Goal: Task Accomplishment & Management: Manage account settings

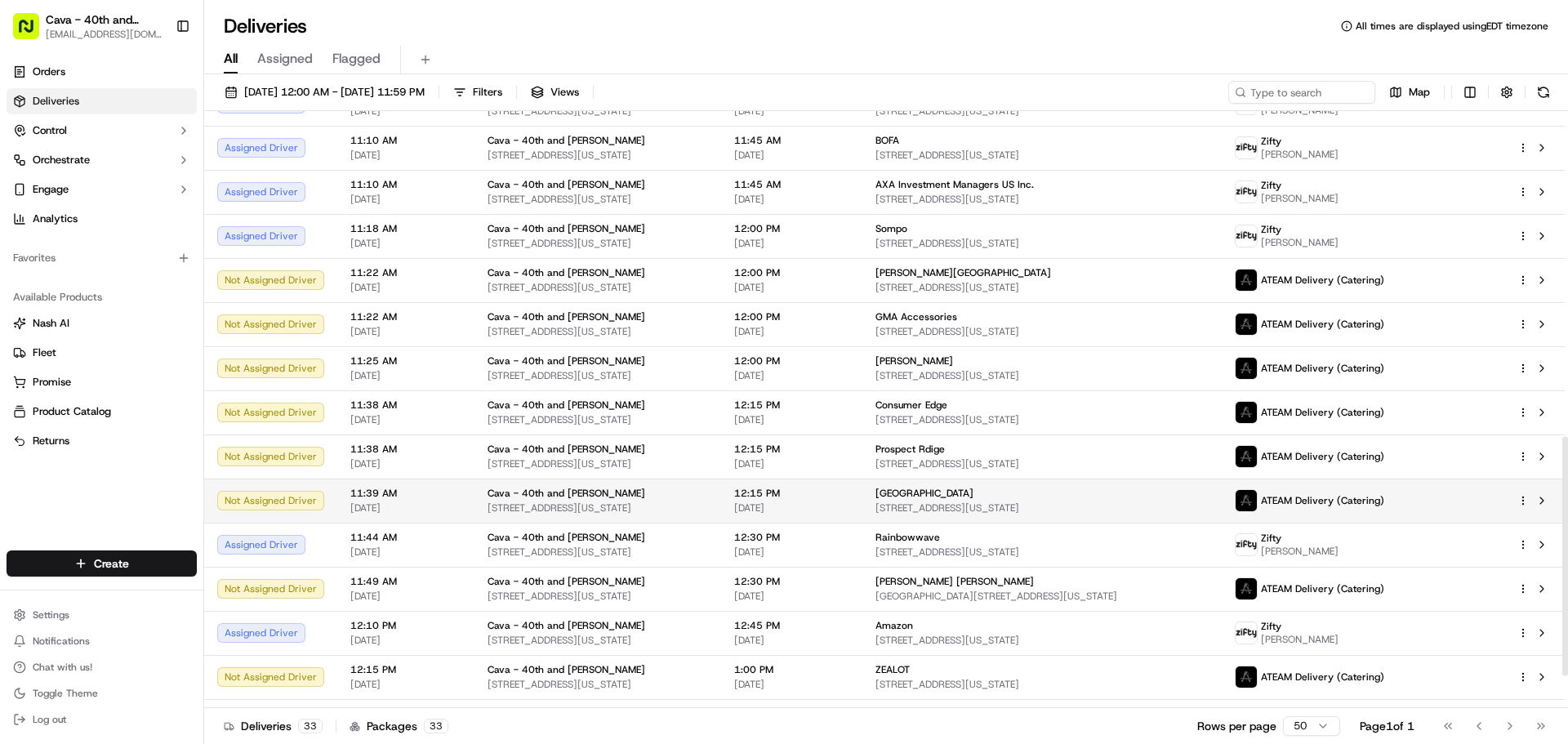
scroll to position [891, 0]
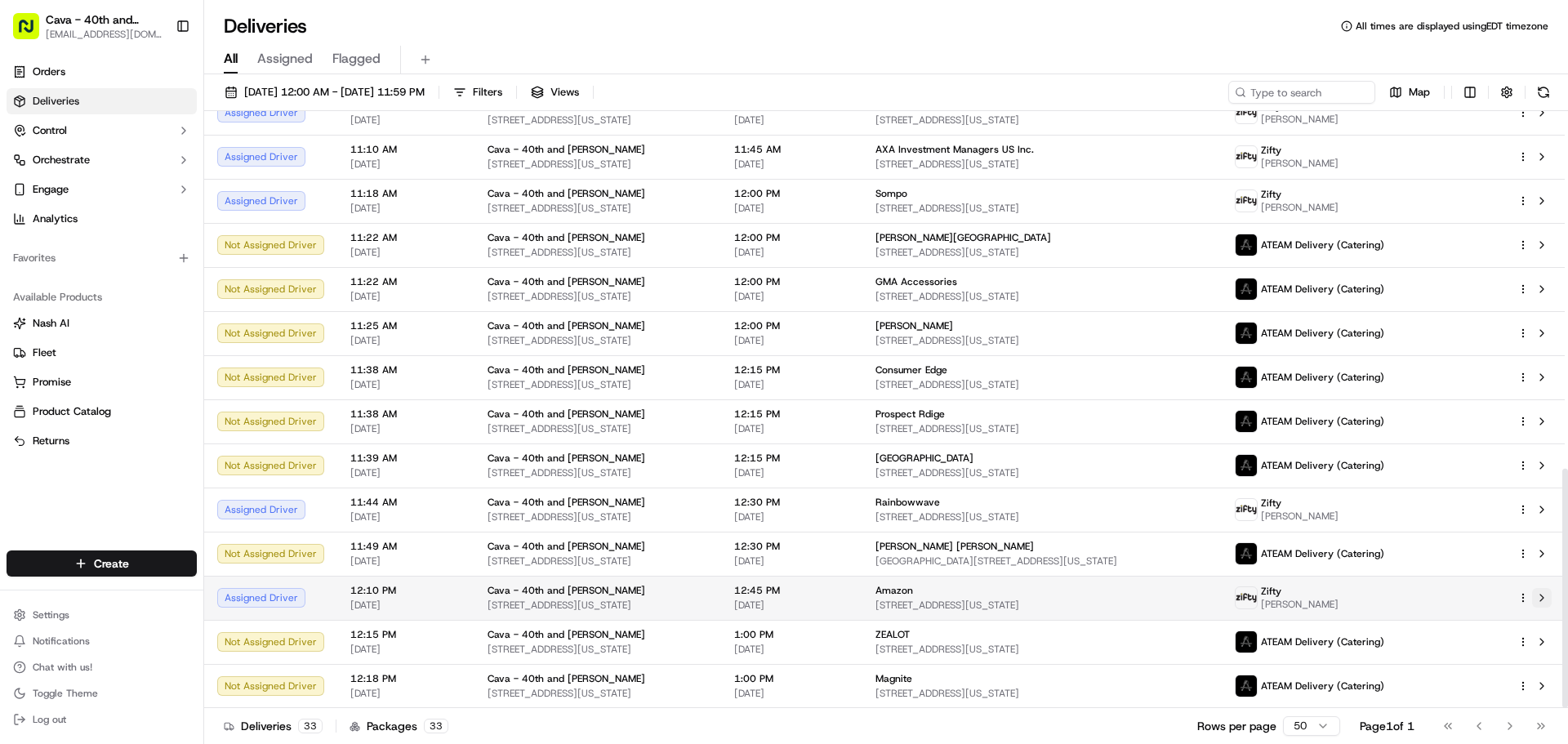
click at [1546, 601] on button at bounding box center [1542, 598] width 20 height 20
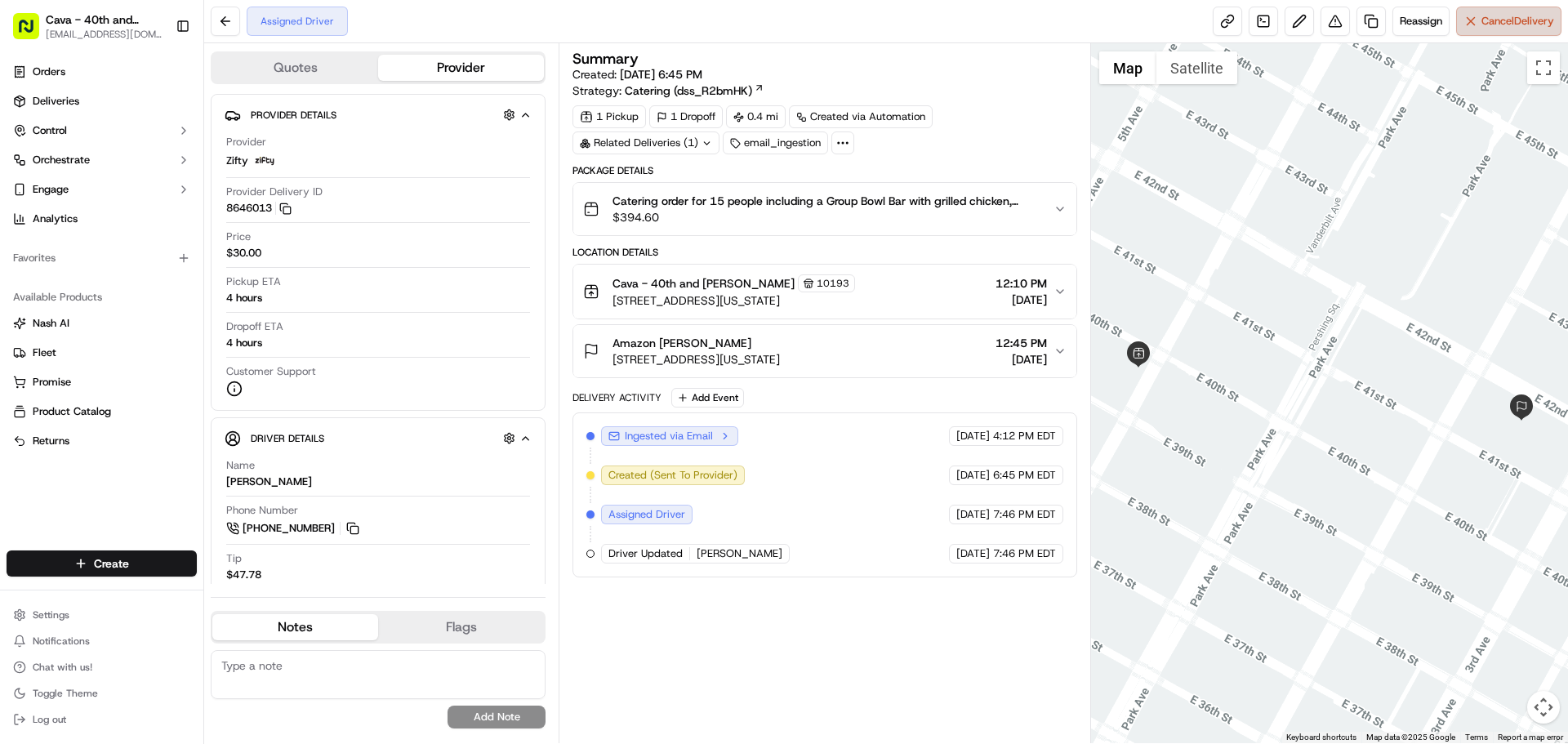
click at [1487, 17] on span "Cancel Delivery" at bounding box center [1518, 21] width 73 height 15
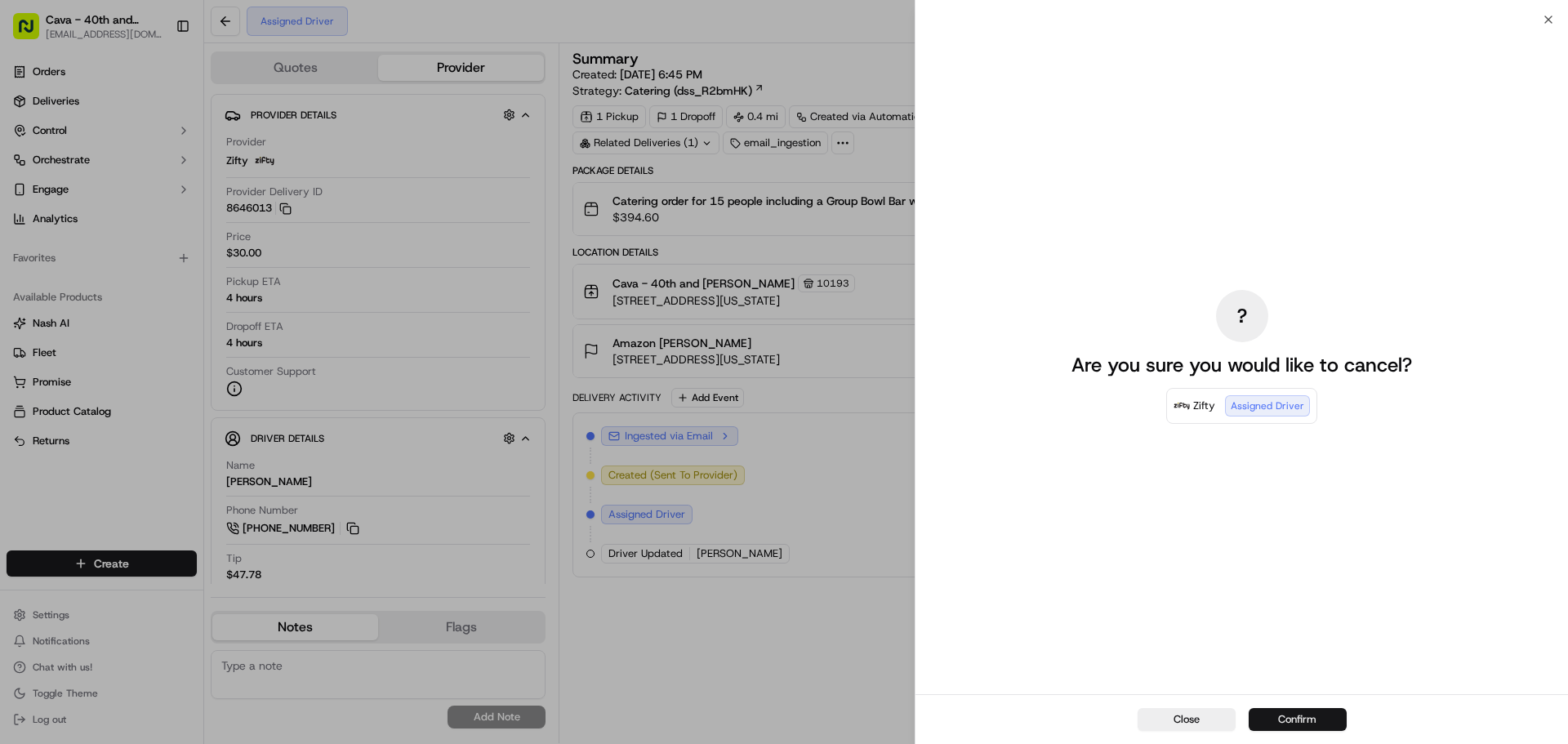
click at [1307, 711] on button "Confirm" at bounding box center [1297, 720] width 98 height 23
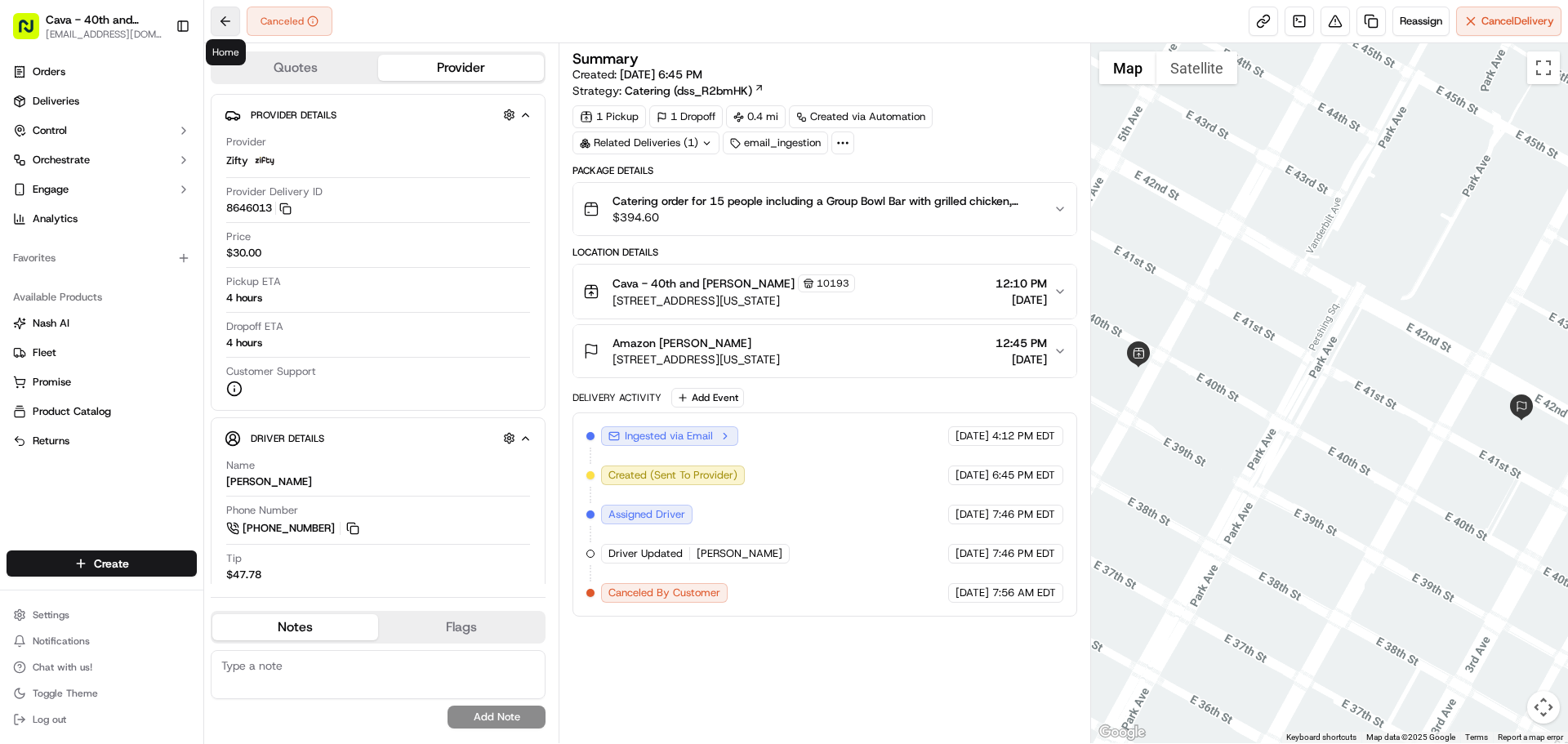
click at [223, 26] on button at bounding box center [225, 21] width 30 height 30
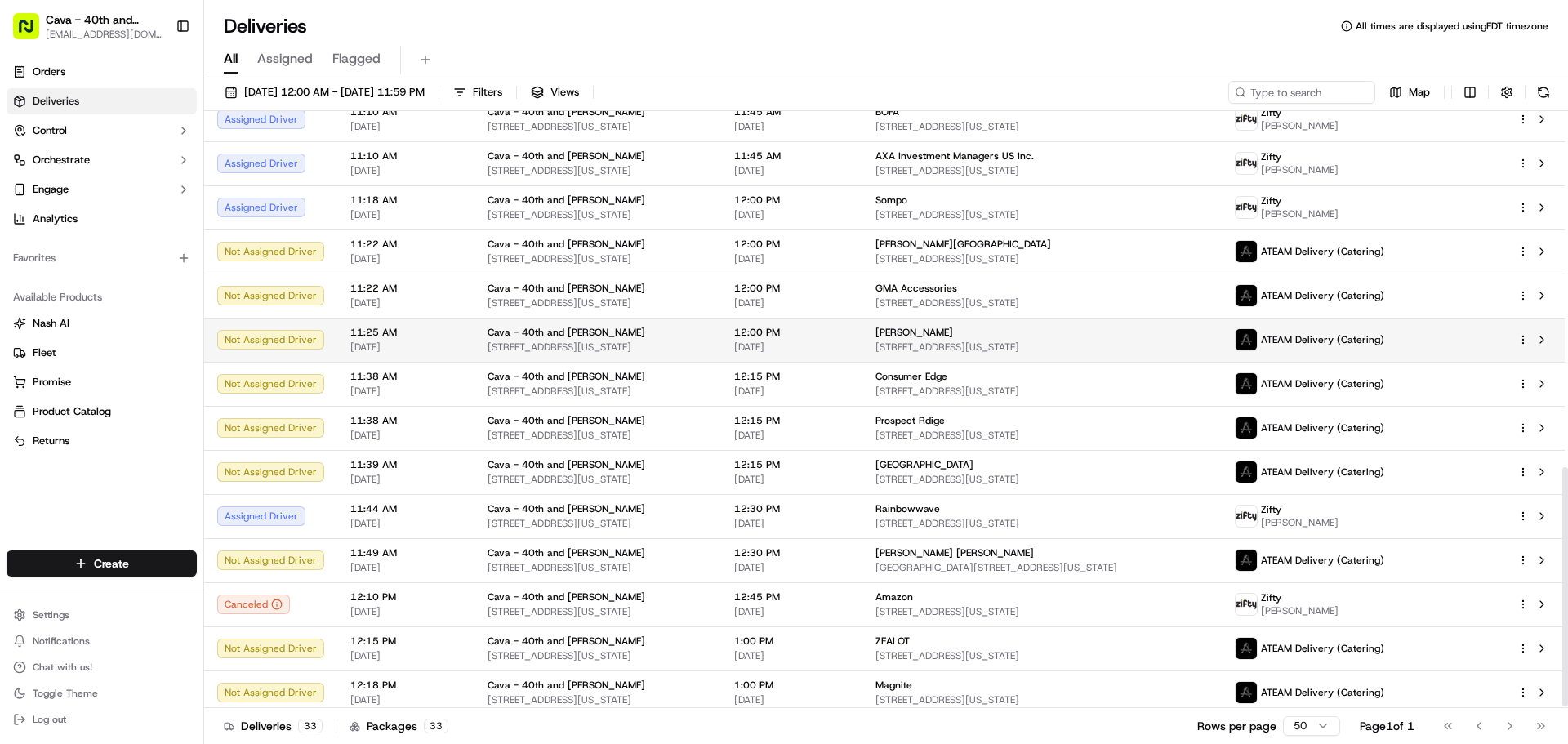
scroll to position [891, 0]
